Goal: Information Seeking & Learning: Learn about a topic

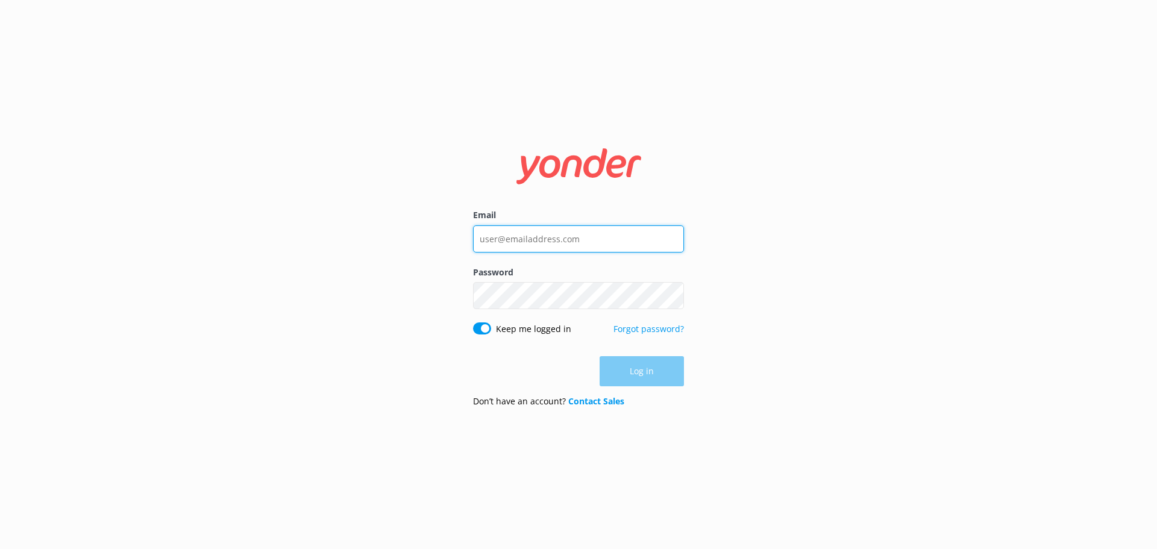
type input "lavanyan@bungy.co.nz"
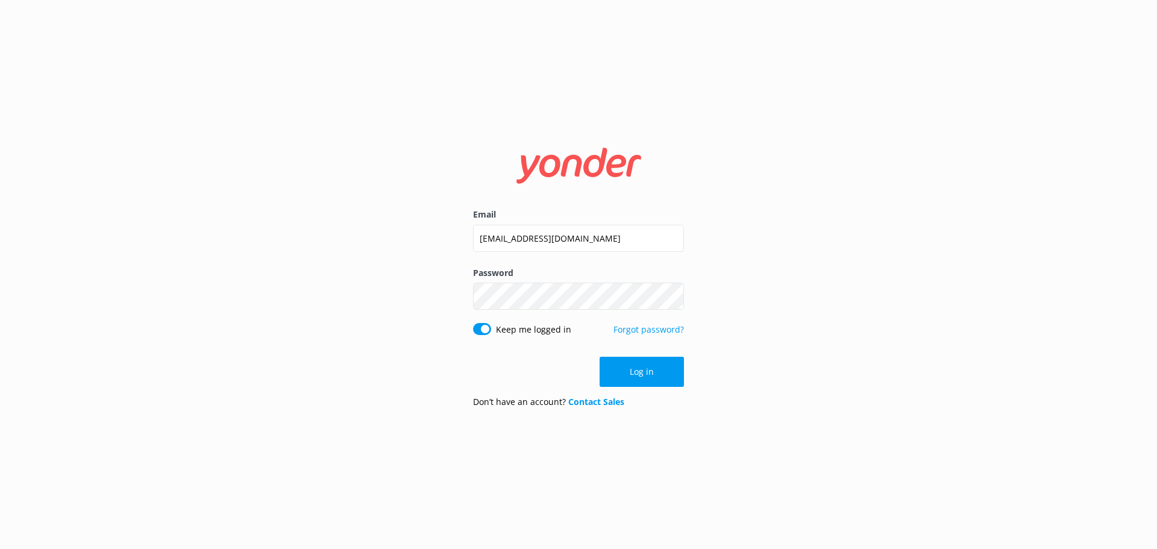
click at [621, 359] on div "Log in" at bounding box center [578, 372] width 211 height 30
click at [629, 369] on button "Log in" at bounding box center [642, 372] width 84 height 30
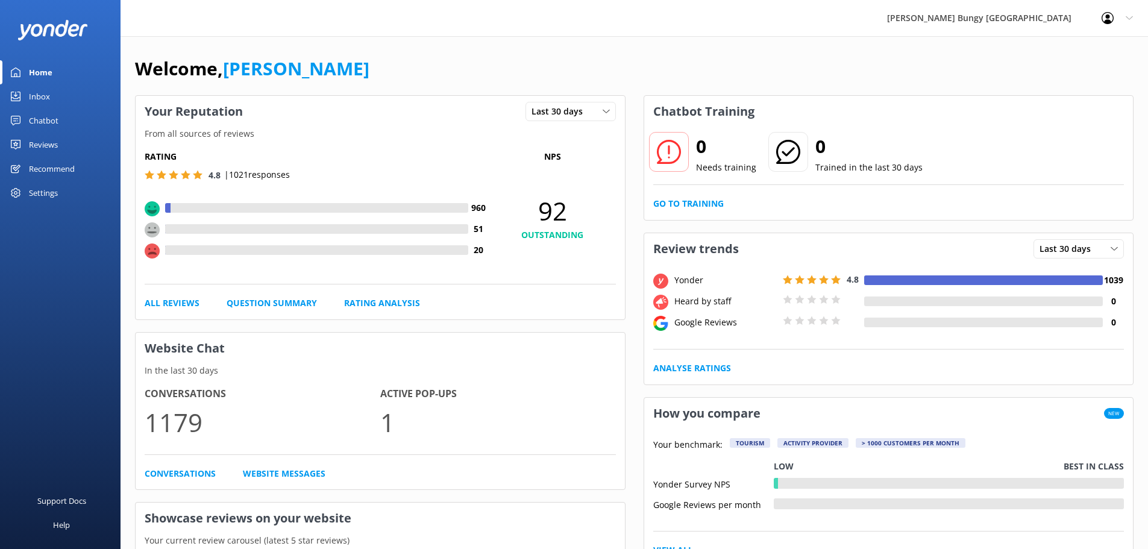
click at [57, 141] on div "Reviews" at bounding box center [43, 145] width 29 height 24
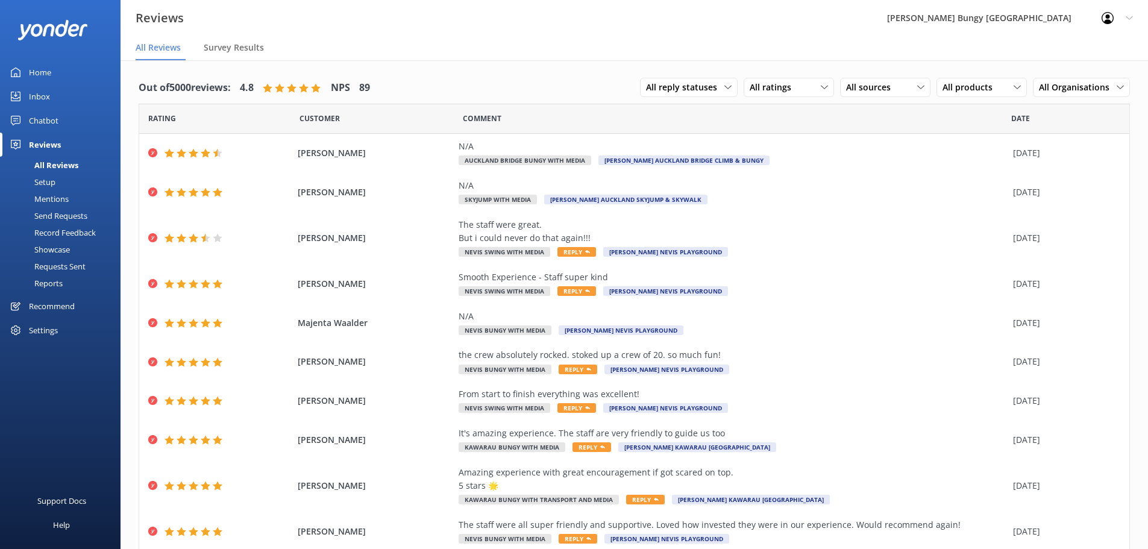
click at [46, 196] on div "Mentions" at bounding box center [37, 198] width 61 height 17
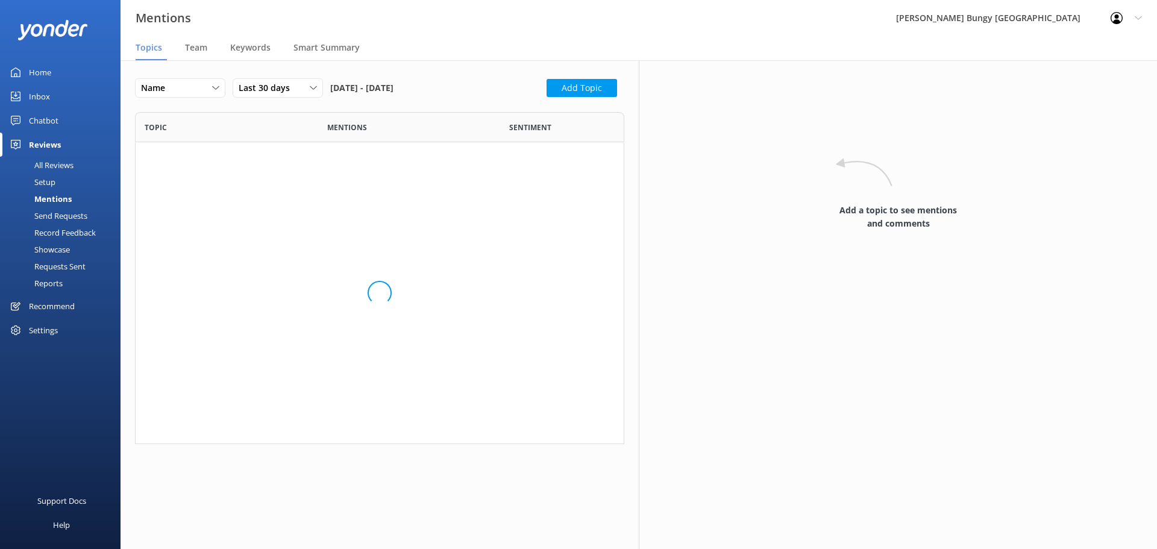
scroll to position [649, 471]
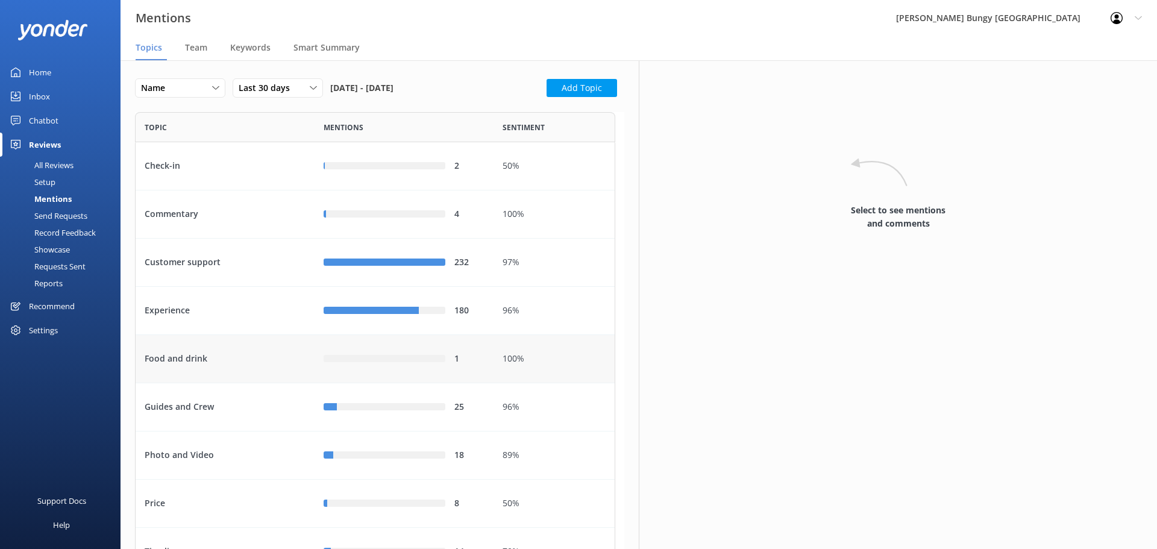
click at [194, 336] on div "Food and drink" at bounding box center [225, 359] width 179 height 48
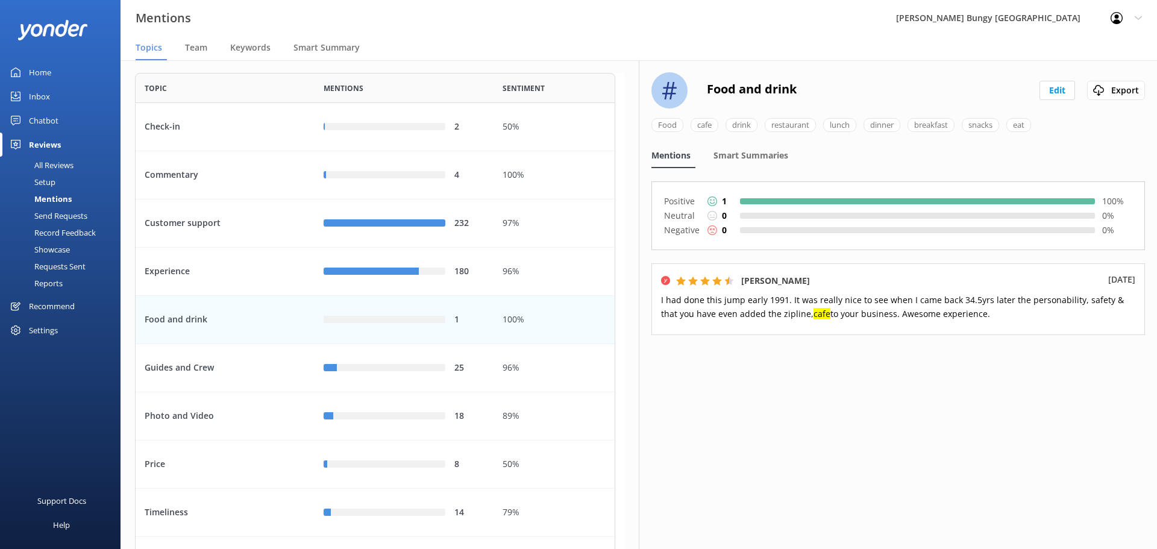
scroll to position [60, 0]
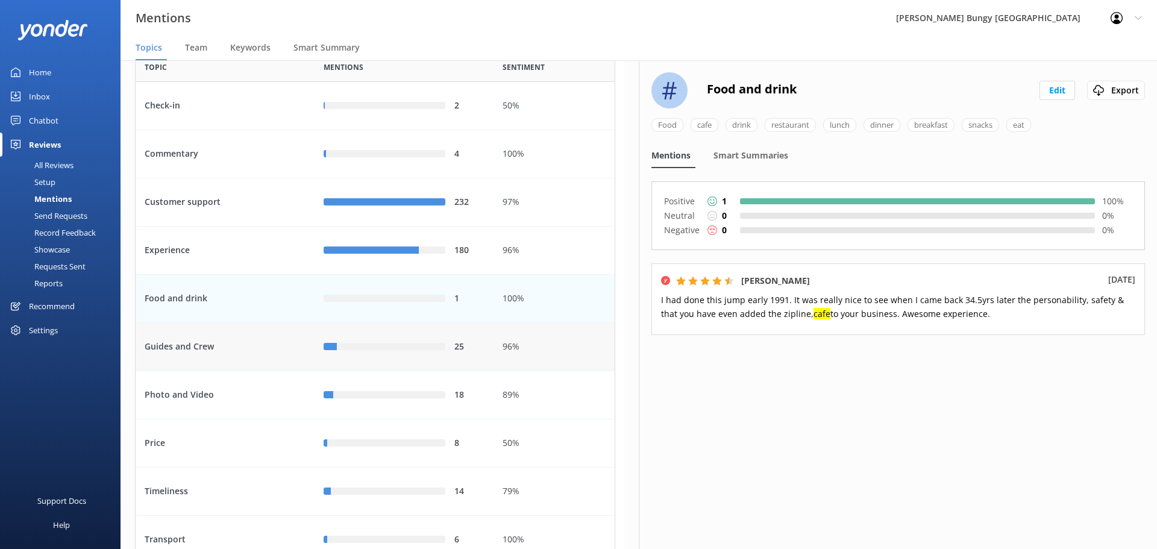
click at [261, 356] on div "Guides and Crew" at bounding box center [225, 347] width 179 height 48
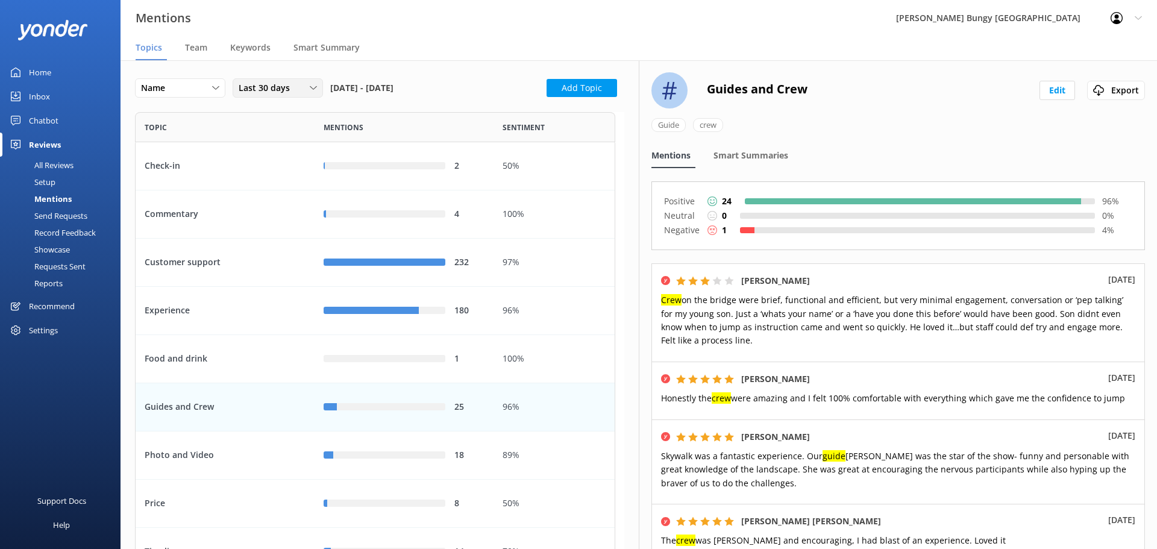
click at [263, 83] on span "Last 30 days" at bounding box center [268, 87] width 58 height 13
click at [258, 212] on div "Custom" at bounding box center [252, 210] width 27 height 12
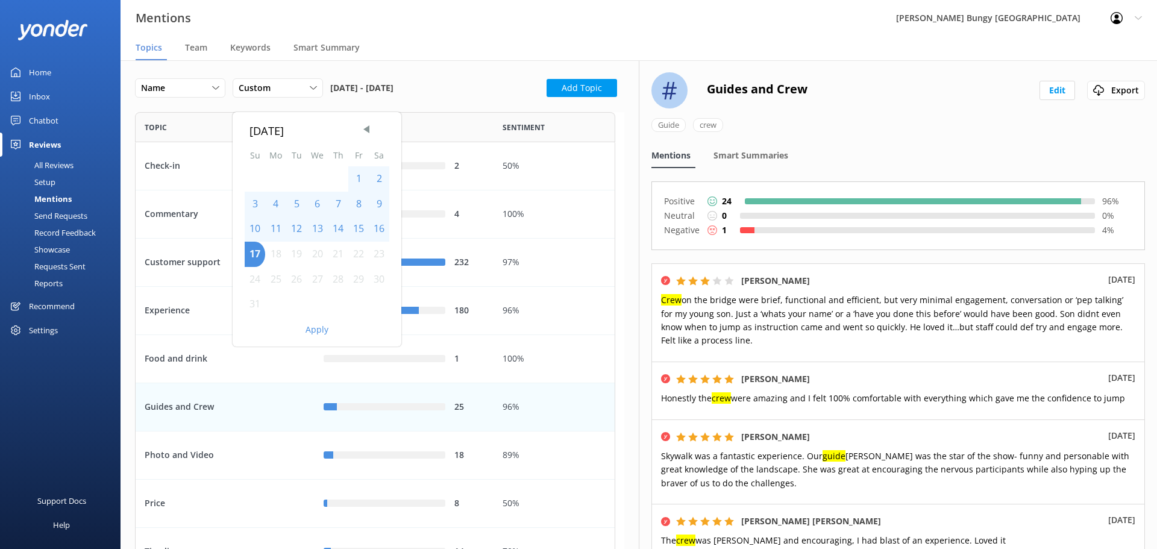
click at [357, 176] on div "1" at bounding box center [358, 178] width 20 height 25
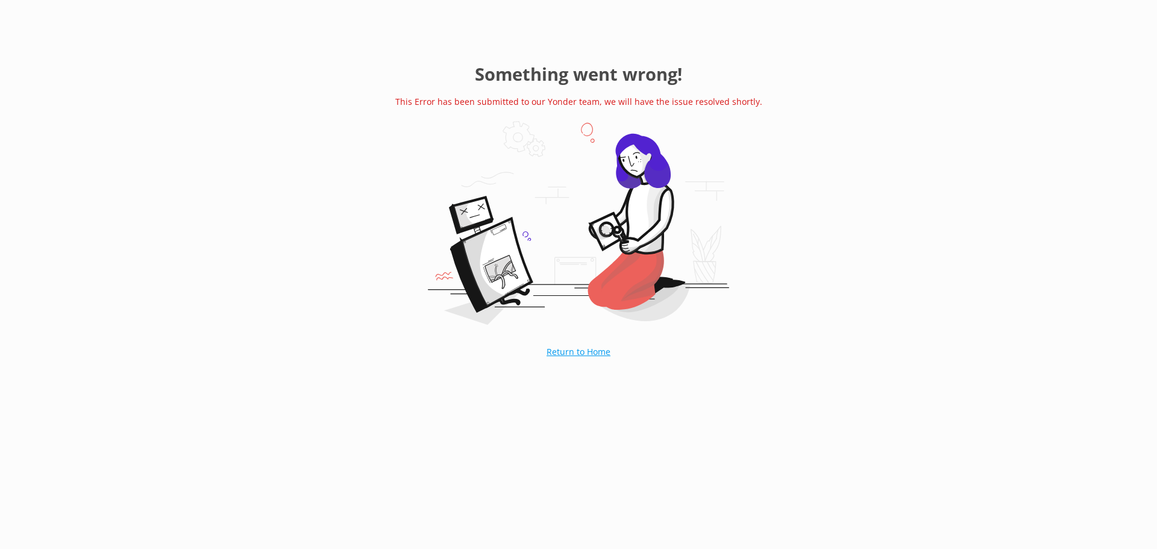
click at [561, 347] on link "Return to Home" at bounding box center [579, 352] width 124 height 30
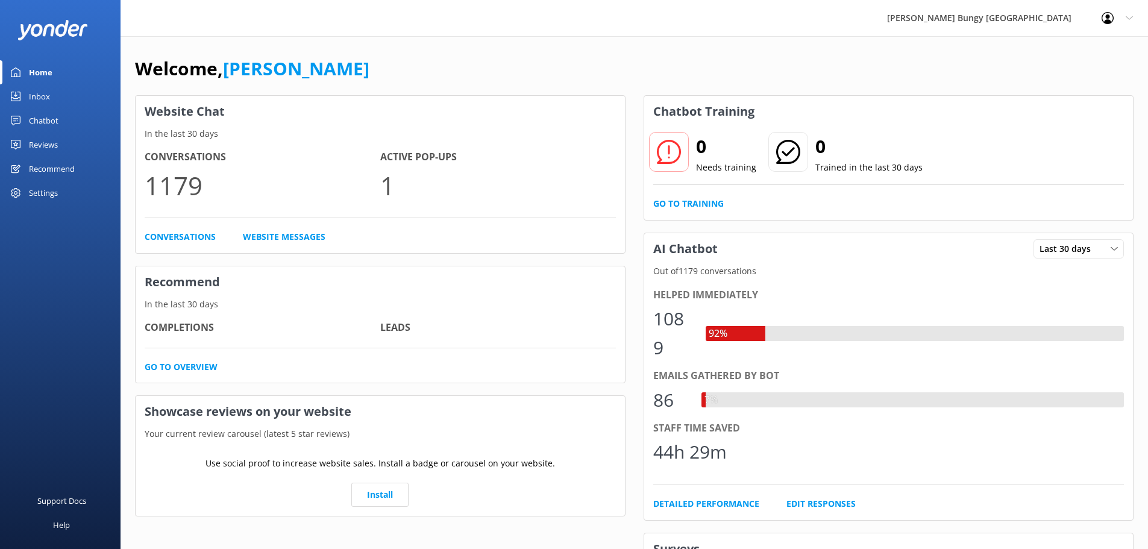
click at [57, 142] on div "Reviews" at bounding box center [43, 145] width 29 height 24
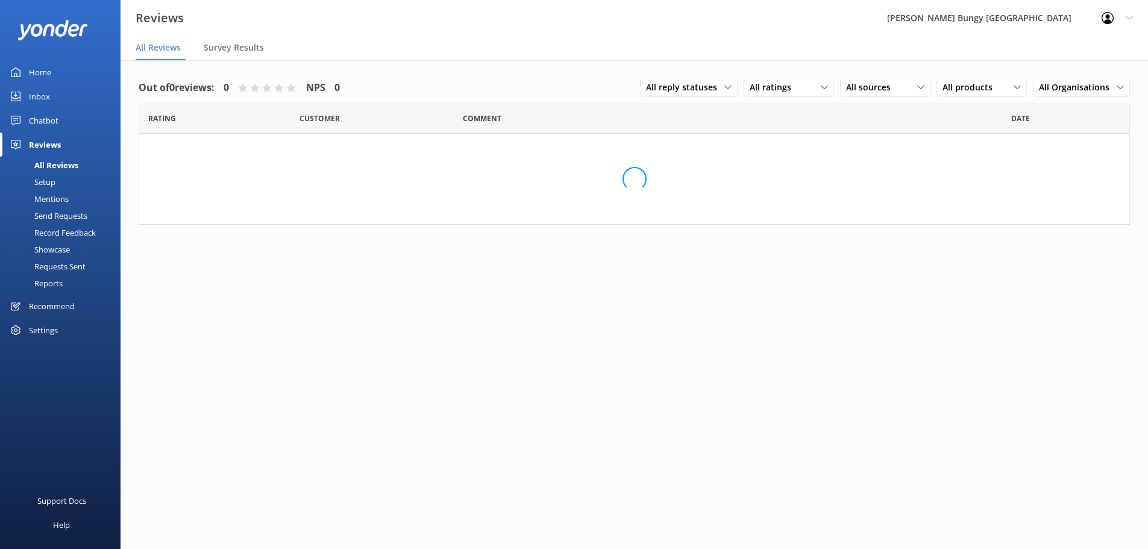
click at [53, 202] on div "Mentions" at bounding box center [37, 198] width 61 height 17
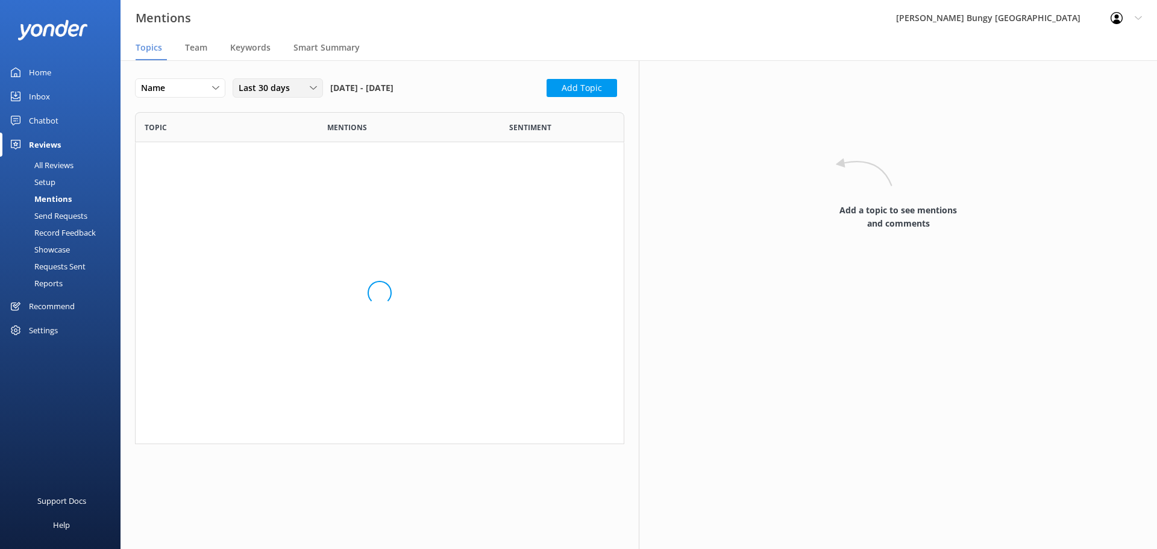
scroll to position [649, 471]
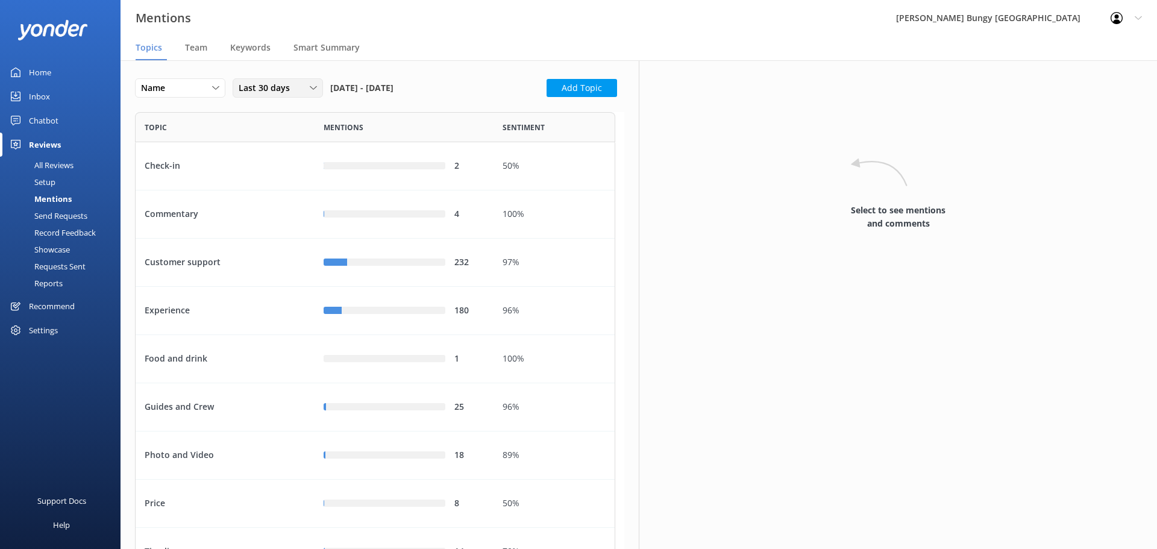
click at [293, 93] on span "Last 30 days" at bounding box center [268, 87] width 58 height 13
click at [288, 209] on link "Custom" at bounding box center [286, 210] width 107 height 24
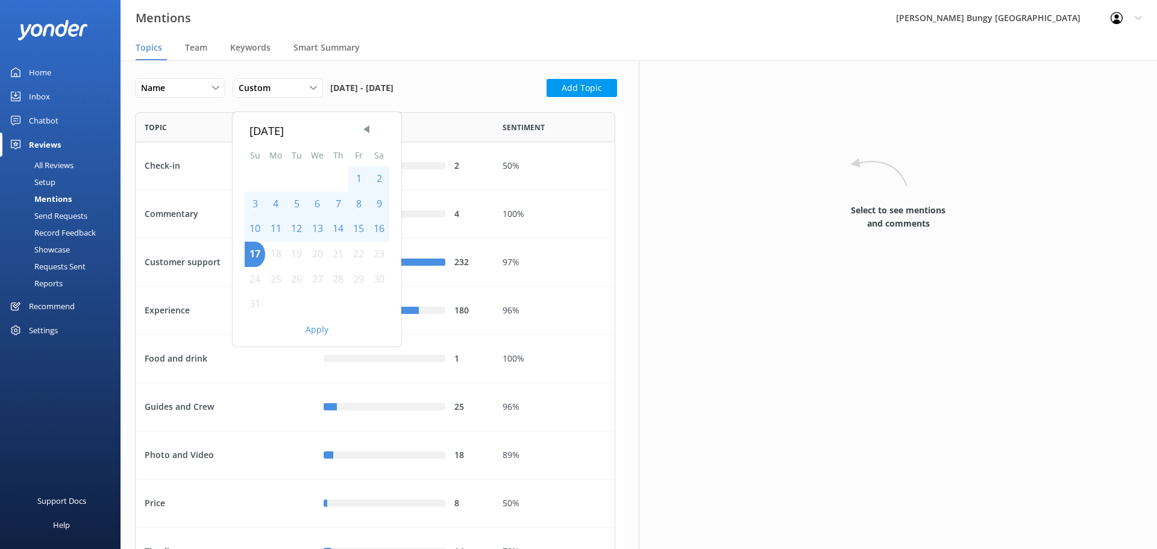
click at [354, 176] on div "1" at bounding box center [358, 178] width 20 height 25
click at [254, 251] on div "17" at bounding box center [255, 254] width 20 height 25
click at [362, 130] on span "Previous Month" at bounding box center [366, 129] width 12 height 12
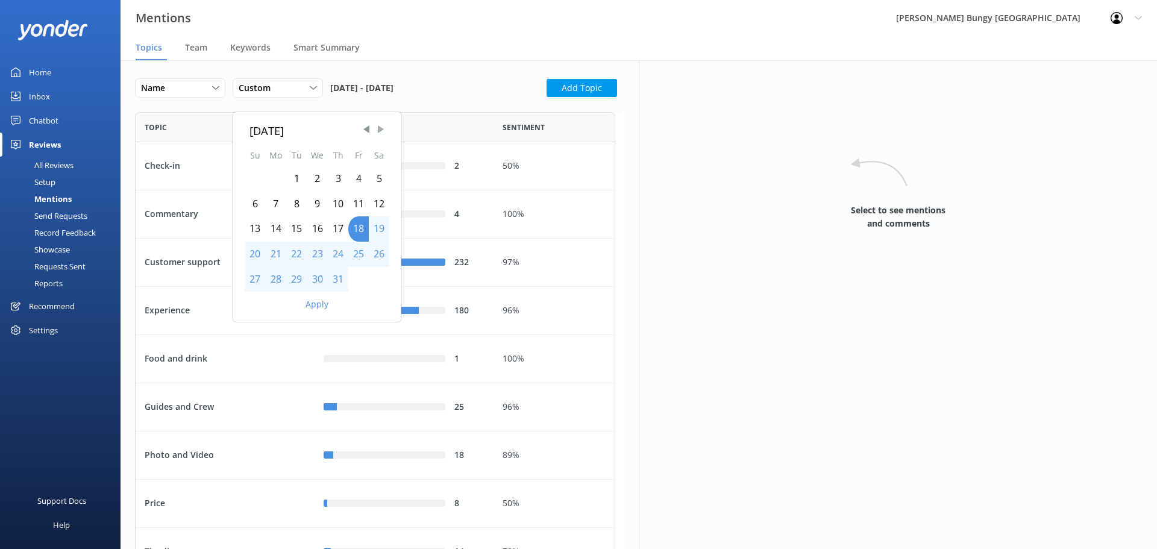
click at [385, 128] on span "Next Month" at bounding box center [381, 129] width 12 height 12
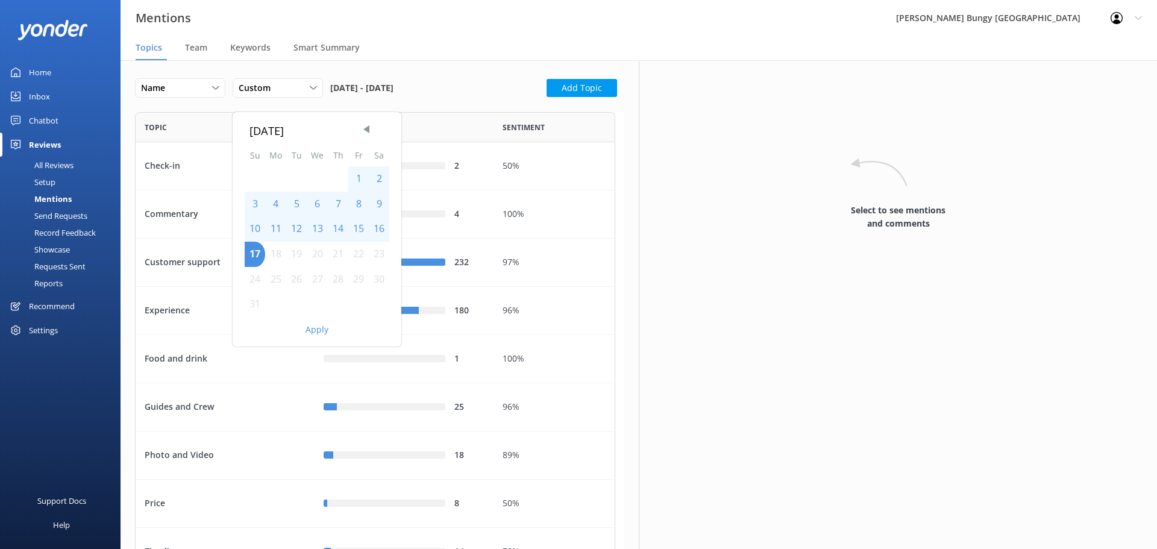
click at [353, 172] on div "1" at bounding box center [358, 178] width 20 height 25
click at [251, 233] on div "10" at bounding box center [255, 228] width 20 height 25
click at [254, 250] on div "17" at bounding box center [255, 254] width 20 height 25
click at [315, 327] on button "Apply" at bounding box center [317, 330] width 23 height 8
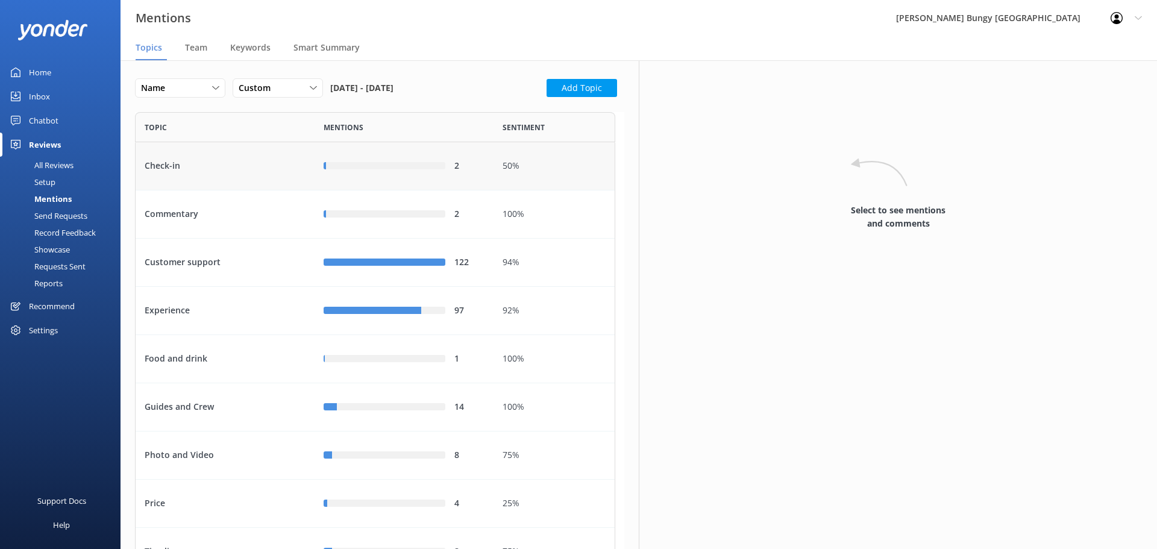
click at [402, 156] on div "2" at bounding box center [404, 166] width 179 height 48
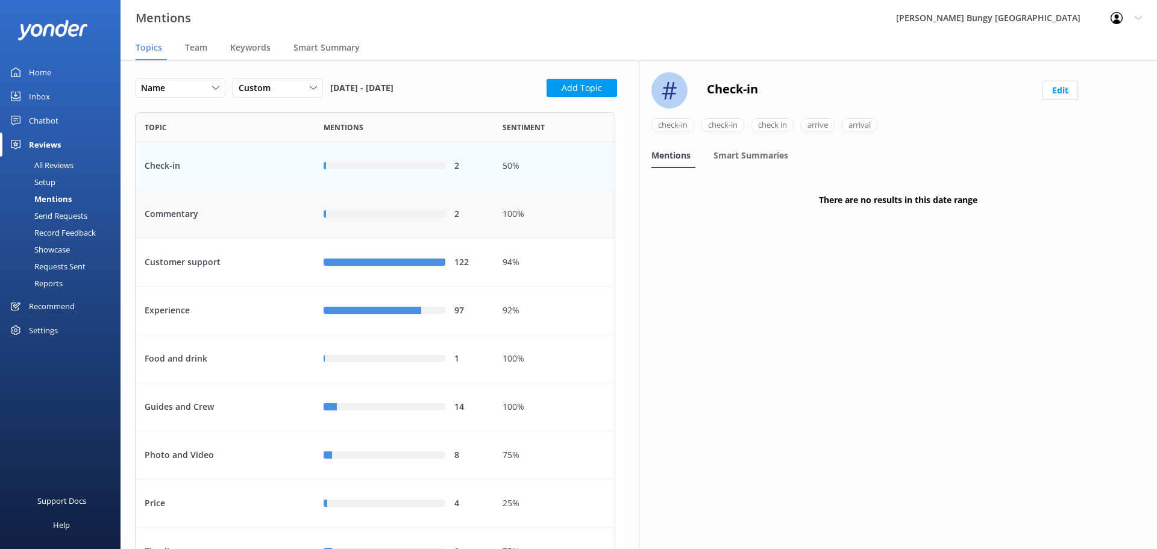
click at [401, 200] on div "2" at bounding box center [404, 214] width 179 height 48
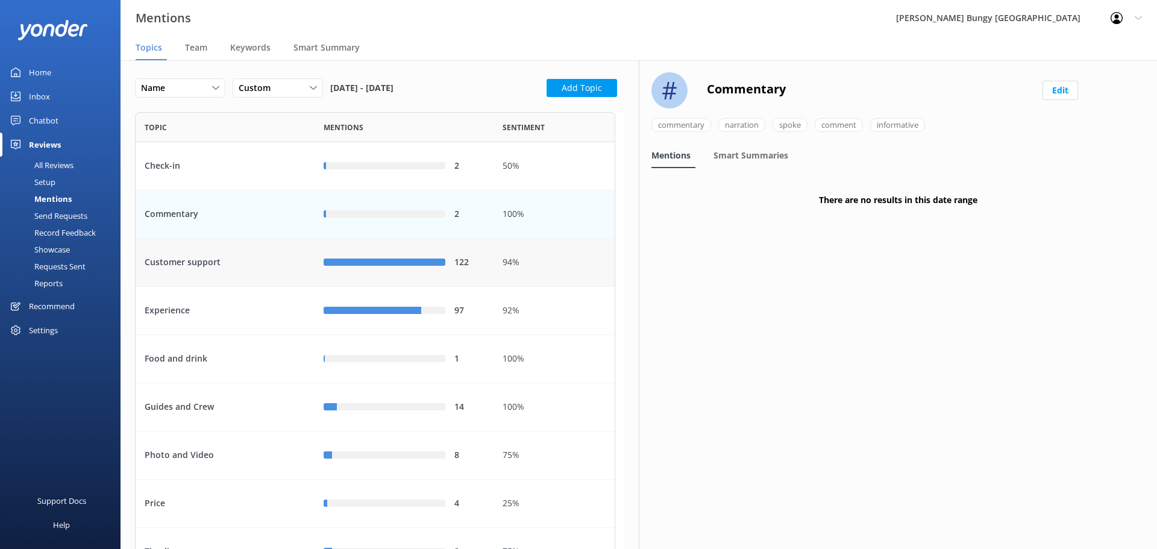
click at [391, 278] on div "122" at bounding box center [404, 263] width 179 height 48
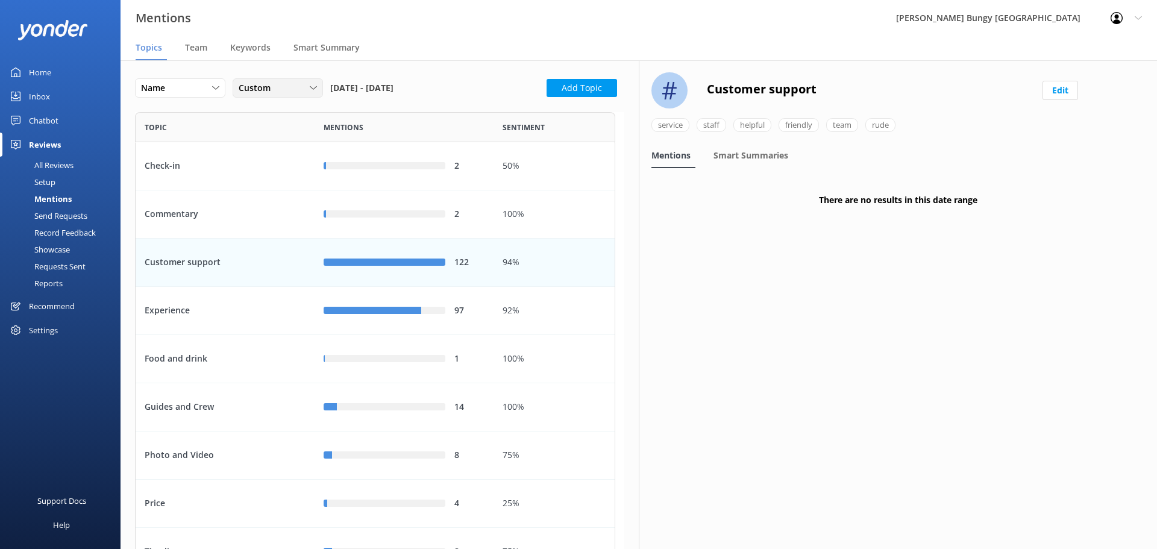
click at [317, 87] on div "Custom" at bounding box center [278, 87] width 84 height 13
click at [267, 113] on div "Last 7 days" at bounding box center [258, 113] width 39 height 12
click at [279, 93] on span "Last 7 days" at bounding box center [266, 87] width 54 height 13
click at [269, 146] on link "Last 30 days" at bounding box center [286, 137] width 107 height 24
click at [441, 145] on div "2" at bounding box center [404, 166] width 179 height 48
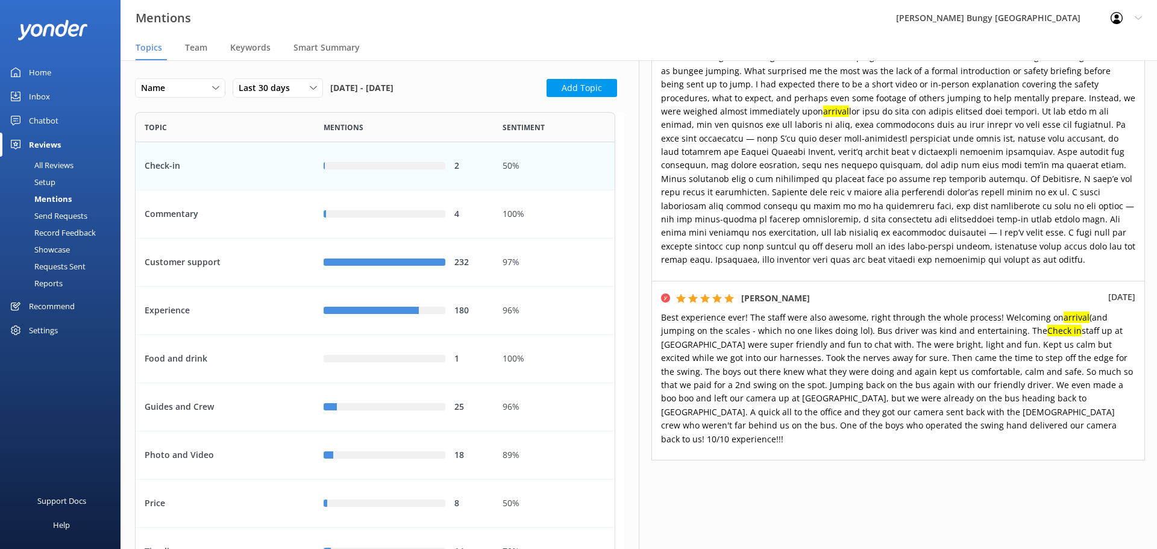
scroll to position [285, 0]
click at [160, 279] on div "Customer support" at bounding box center [225, 263] width 179 height 48
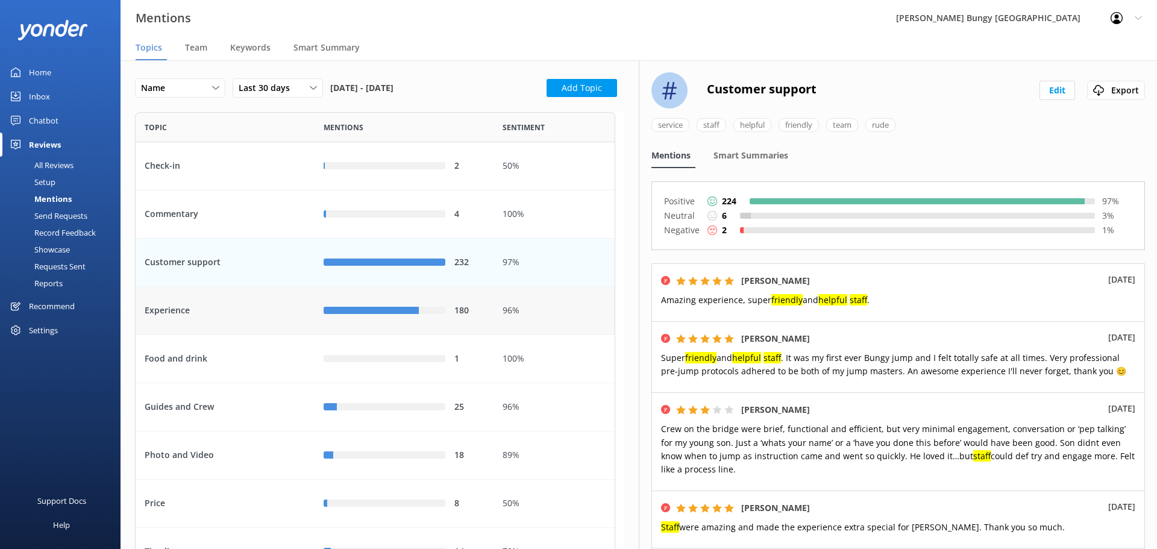
click at [221, 329] on div "Experience" at bounding box center [225, 311] width 179 height 48
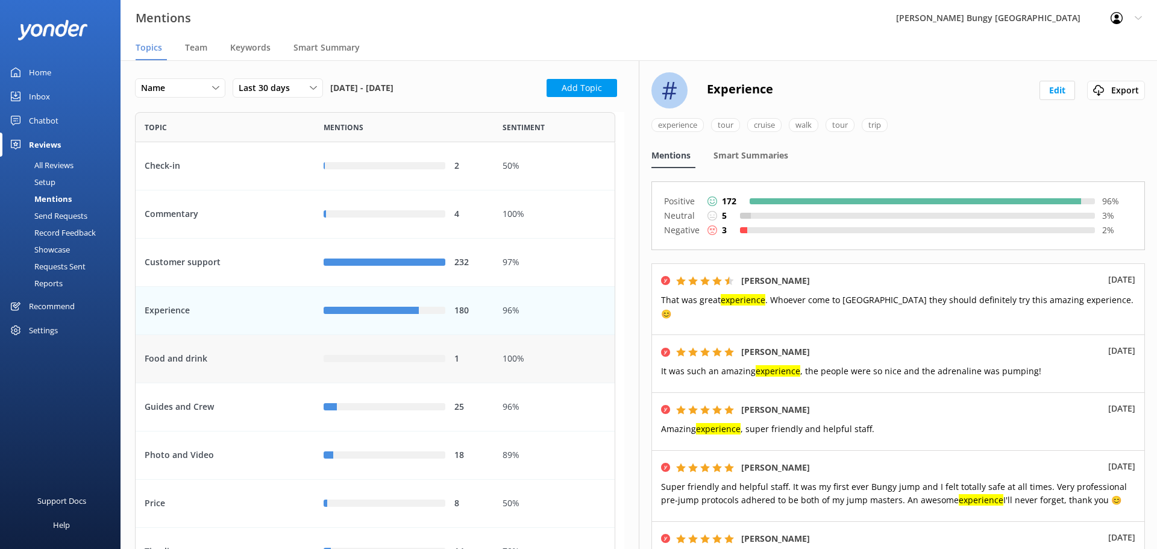
click at [221, 360] on div "Food and drink" at bounding box center [225, 359] width 179 height 48
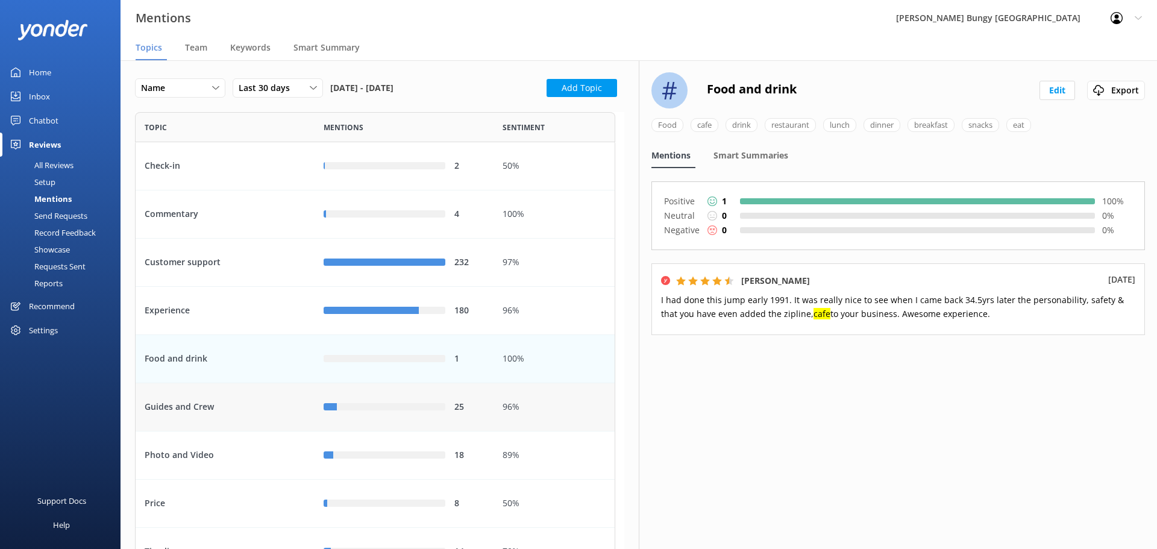
click at [237, 411] on div "Guides and Crew" at bounding box center [225, 407] width 179 height 48
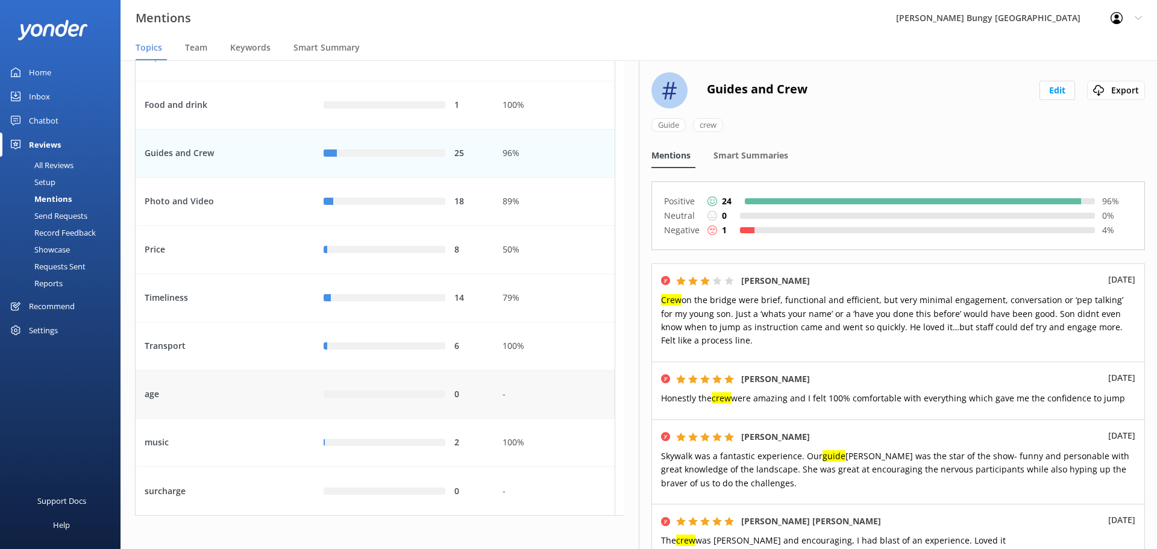
scroll to position [257, 0]
click at [263, 447] on div "music" at bounding box center [225, 440] width 179 height 48
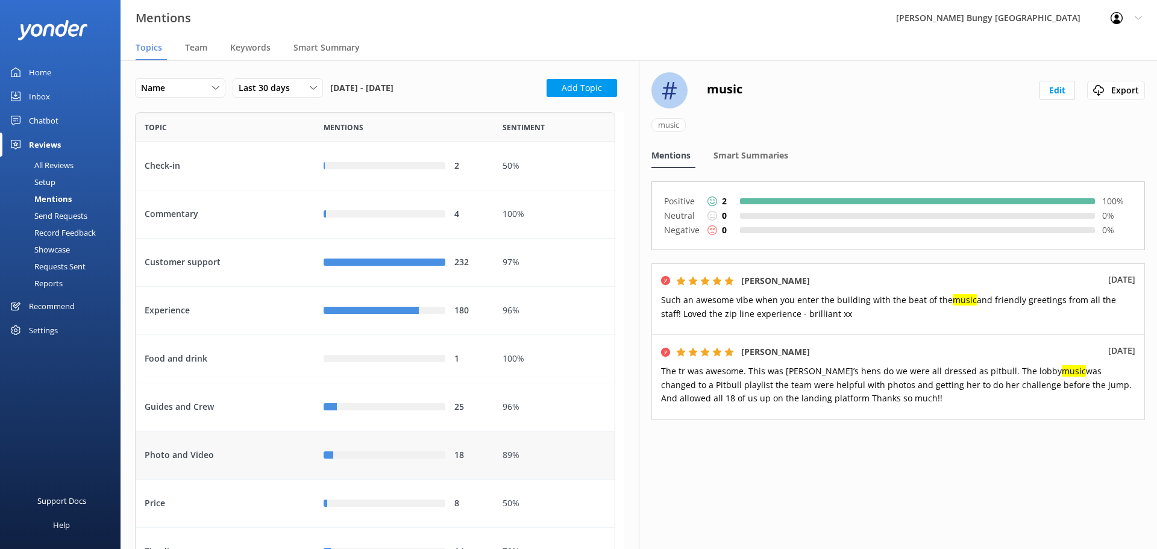
click at [254, 445] on div "Photo and Video" at bounding box center [225, 456] width 179 height 48
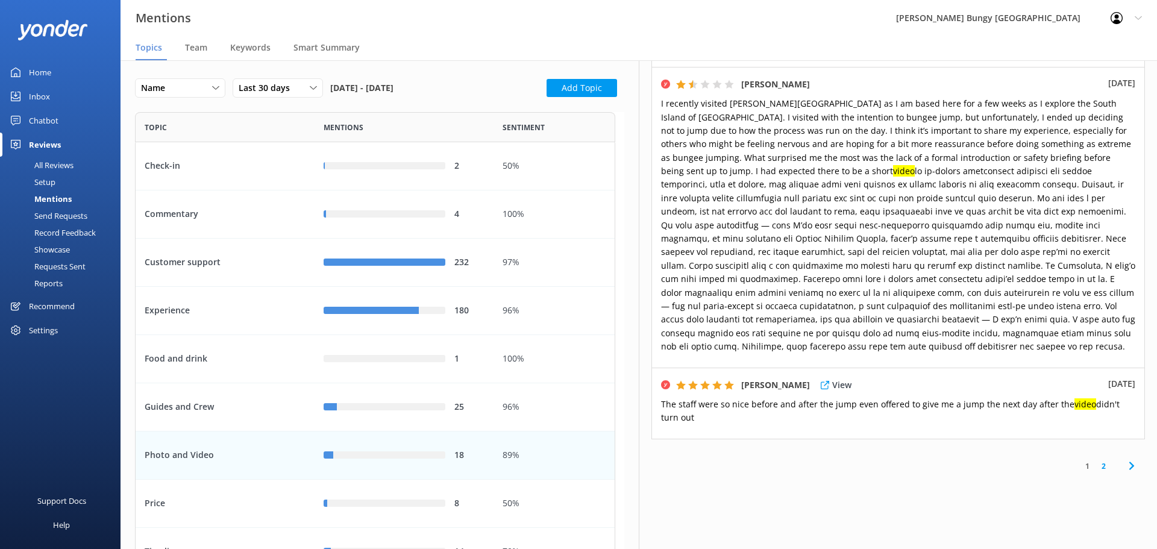
scroll to position [842, 0]
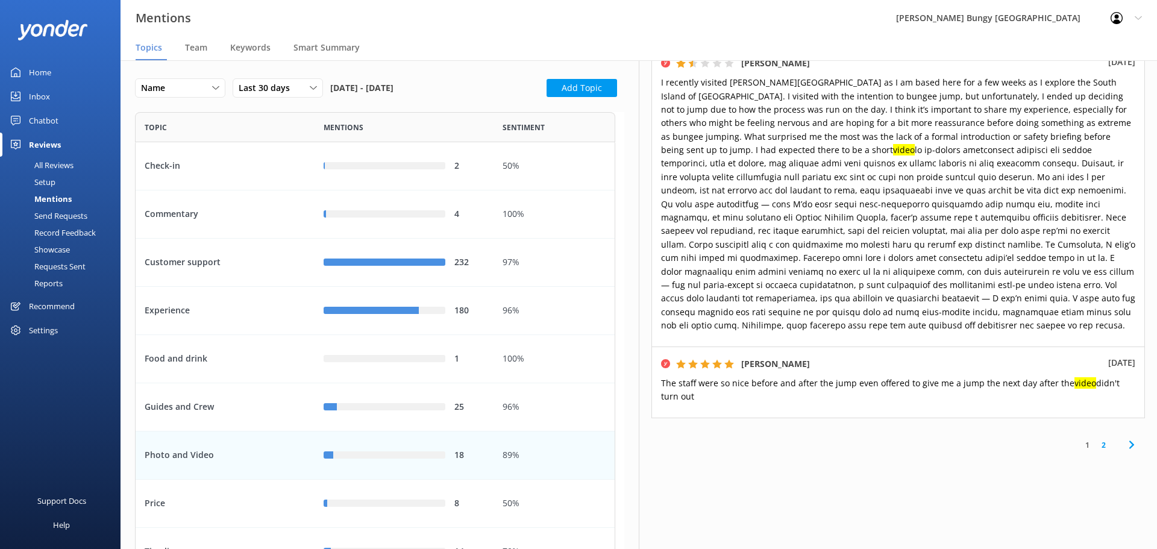
click at [1097, 446] on link "2" at bounding box center [1104, 444] width 16 height 11
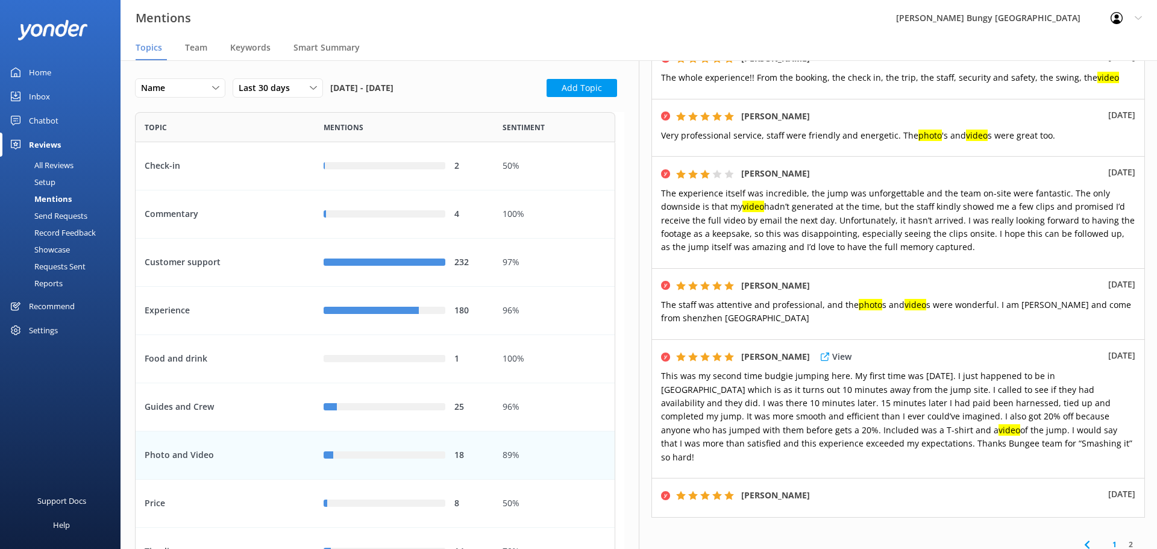
scroll to position [301, 0]
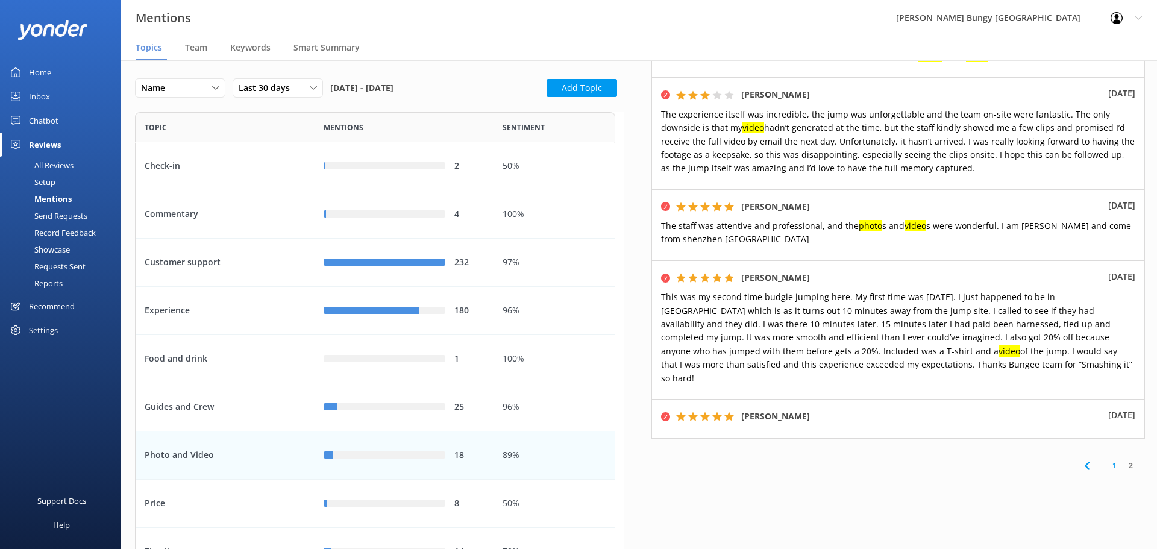
click at [1107, 460] on link "1" at bounding box center [1115, 465] width 16 height 11
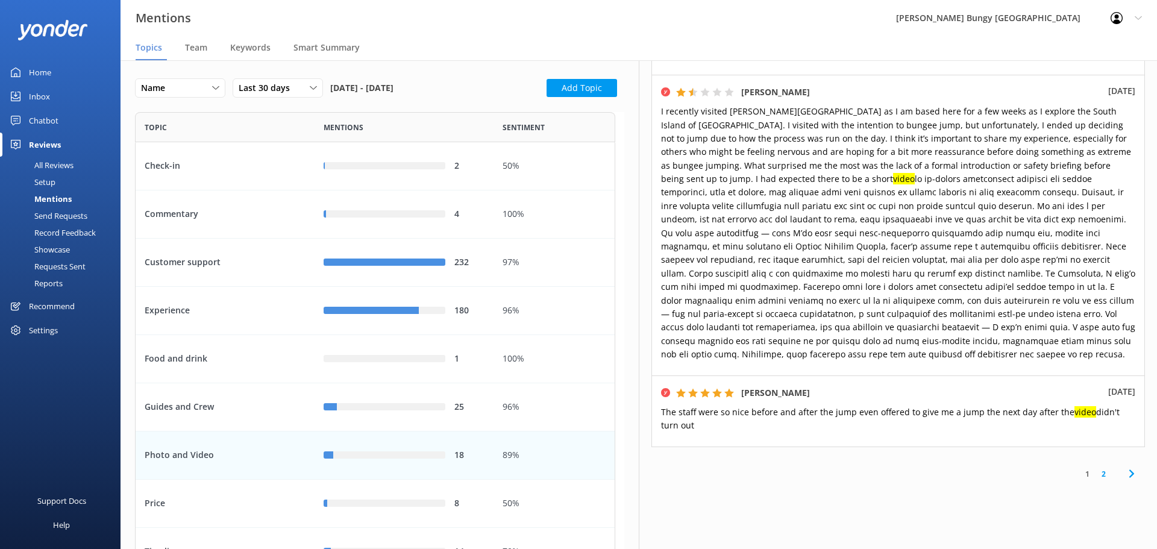
scroll to position [842, 0]
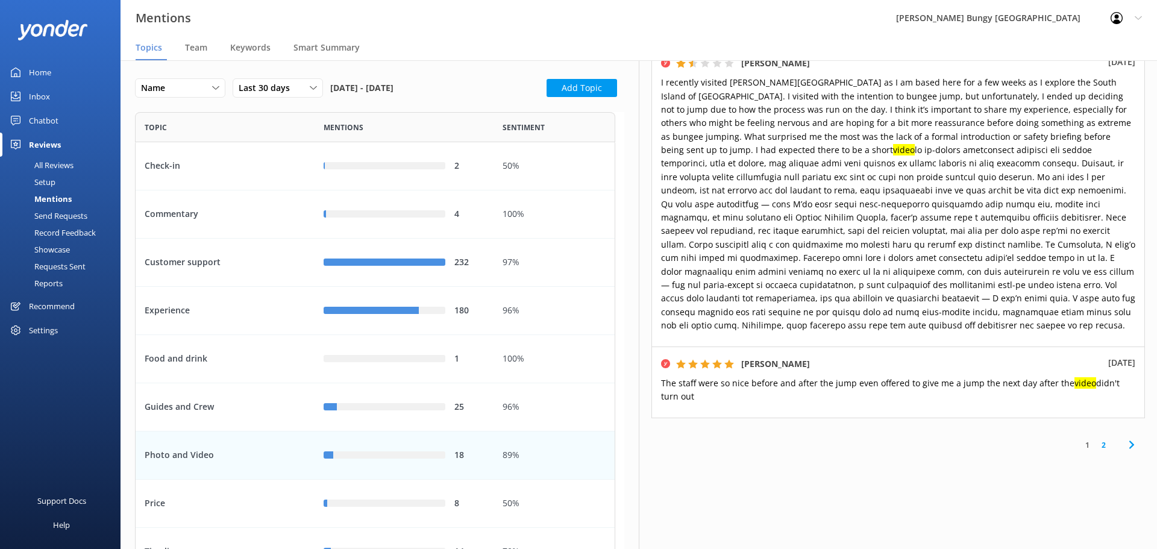
click at [1097, 443] on link "2" at bounding box center [1104, 444] width 16 height 11
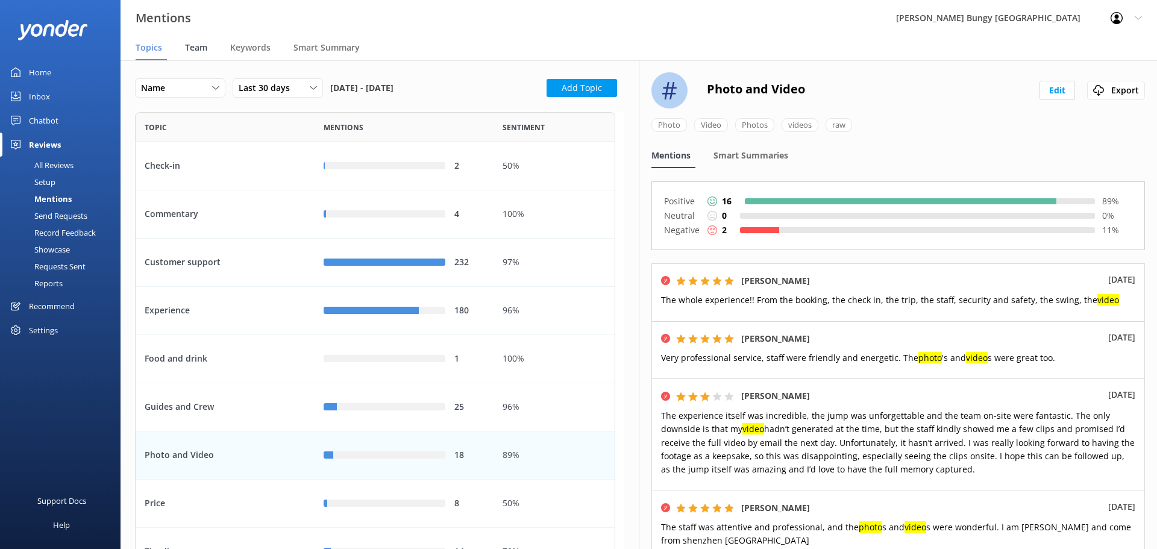
click at [205, 51] on span "Team" at bounding box center [196, 48] width 22 height 12
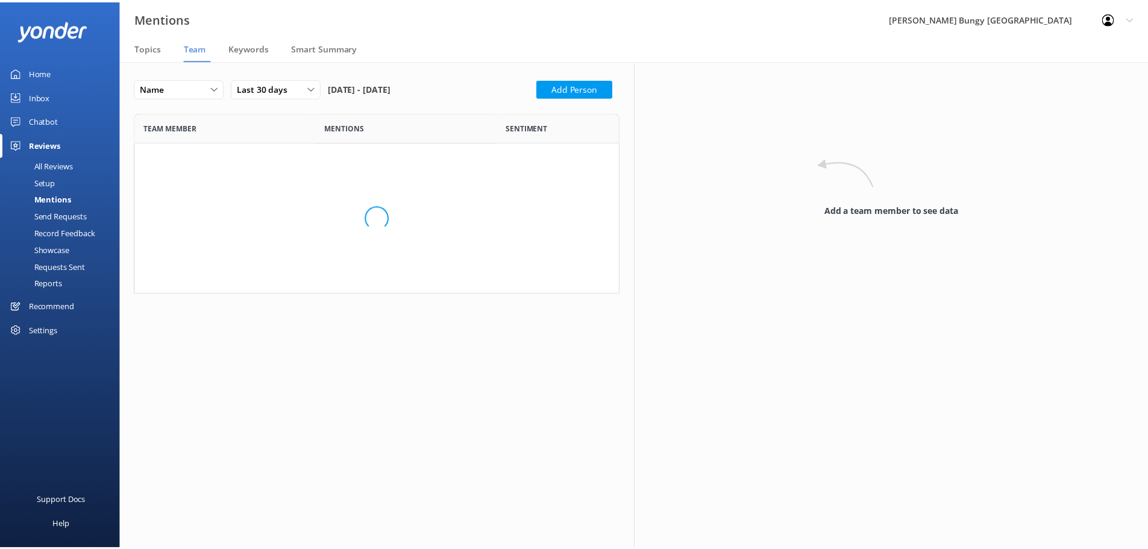
scroll to position [311, 480]
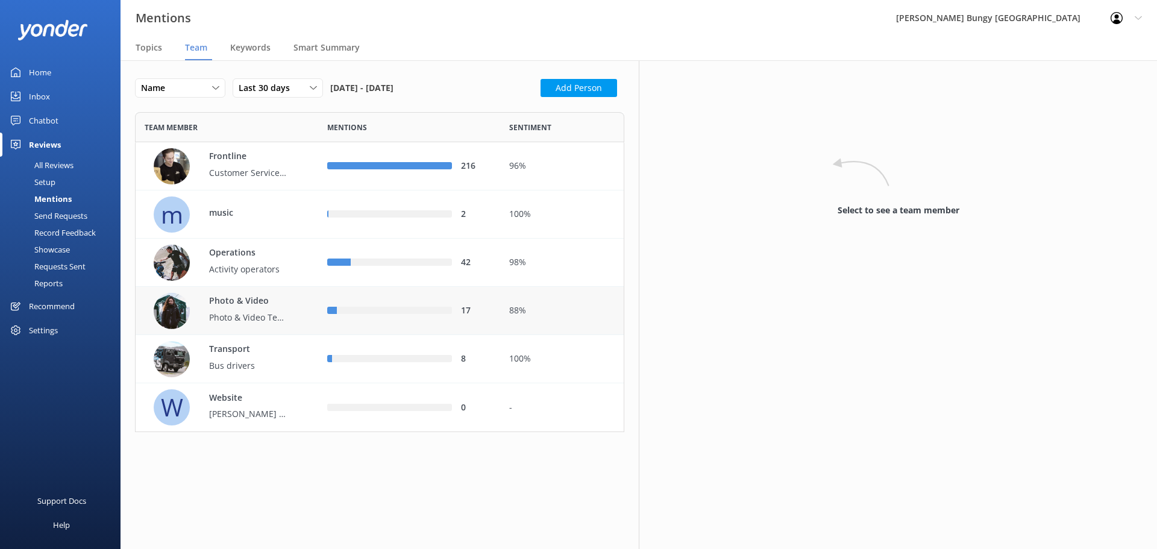
click at [304, 304] on div "Photo & Video Photo & Video Team" at bounding box center [232, 311] width 156 height 36
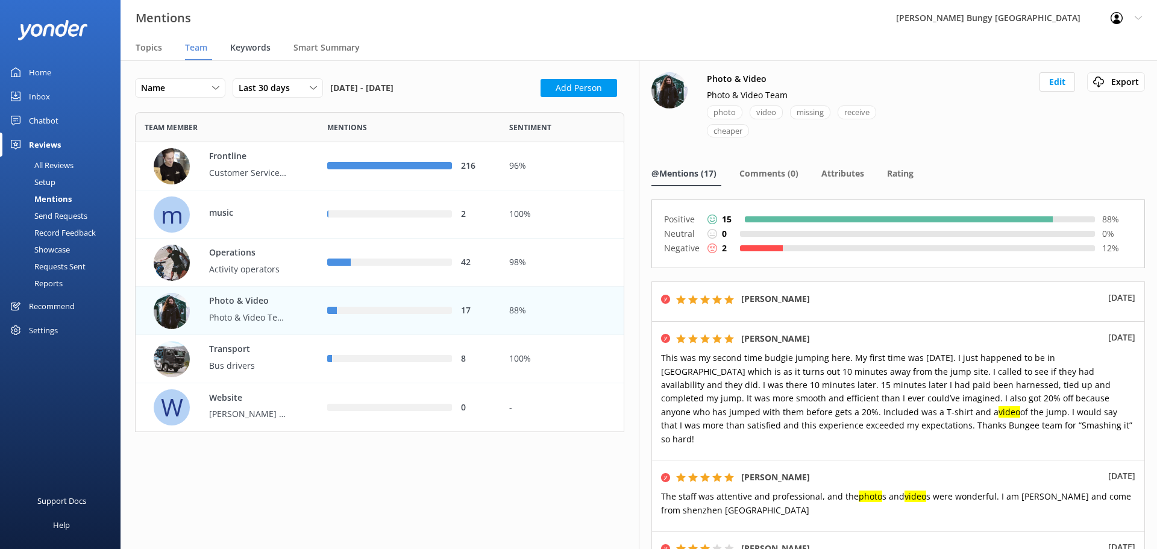
click at [266, 52] on span "Keywords" at bounding box center [250, 48] width 40 height 12
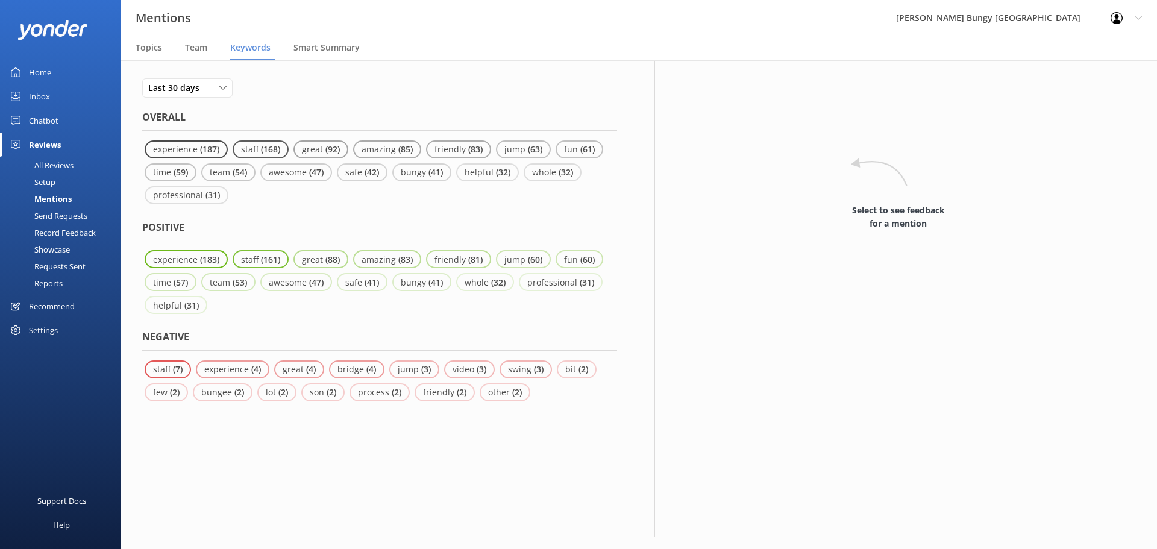
click at [55, 169] on div "All Reviews" at bounding box center [40, 165] width 66 height 17
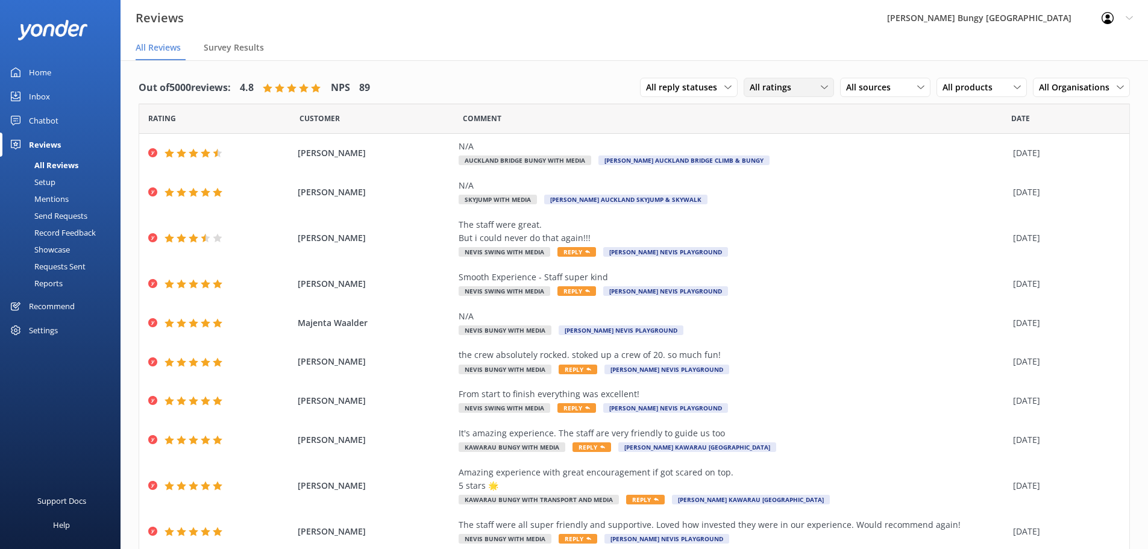
click at [769, 83] on span "All ratings" at bounding box center [774, 87] width 49 height 13
click at [774, 183] on div "Detractors" at bounding box center [788, 186] width 55 height 12
